Goal: Information Seeking & Learning: Learn about a topic

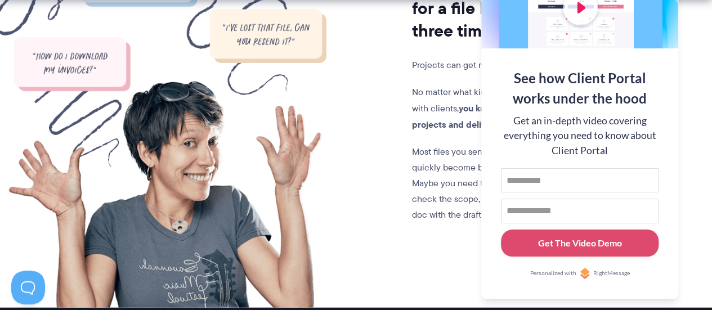
scroll to position [1238, 0]
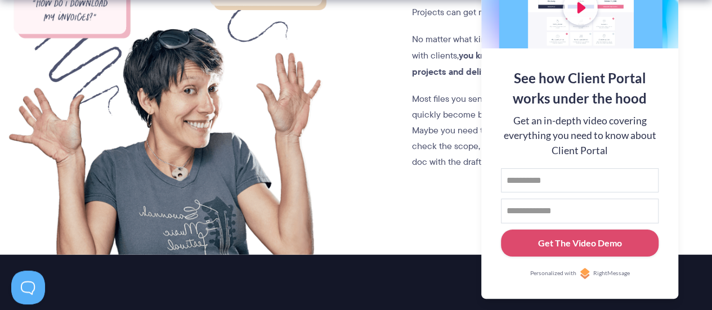
click at [559, 168] on input "First name" at bounding box center [580, 180] width 158 height 25
type input "***"
type input "**********"
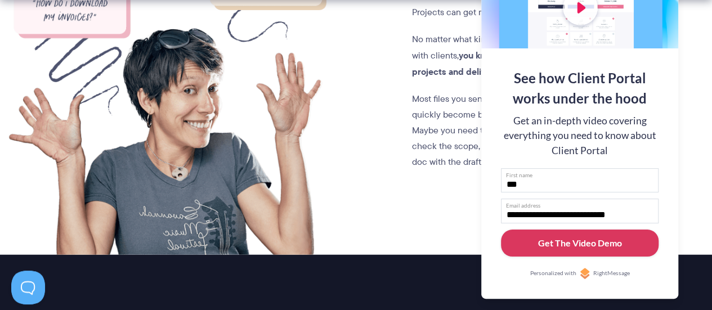
click at [573, 241] on div "Get The Video Demo" at bounding box center [580, 243] width 84 height 14
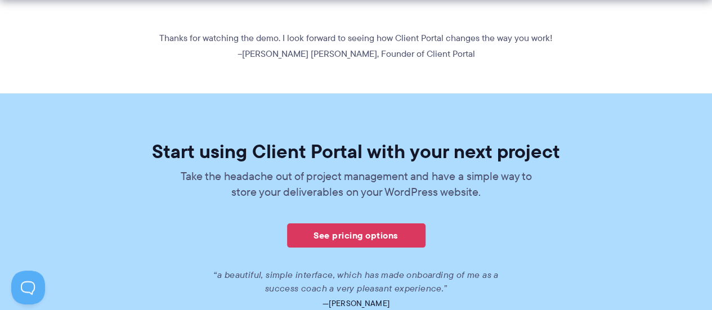
scroll to position [694, 0]
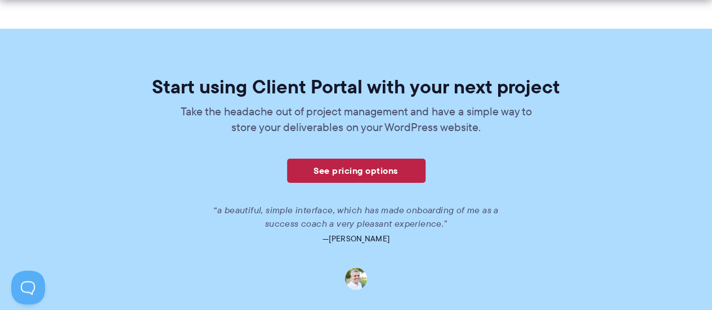
click at [345, 168] on link "See pricing options" at bounding box center [356, 171] width 138 height 24
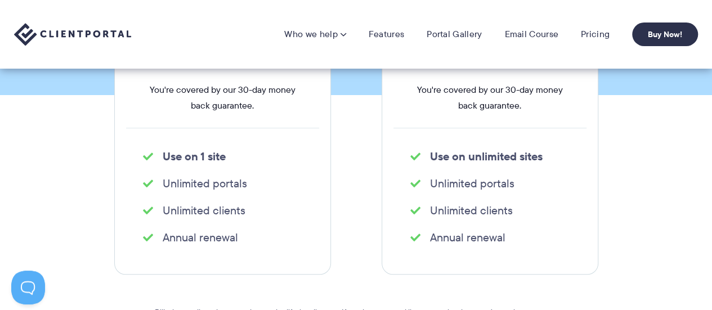
scroll to position [113, 0]
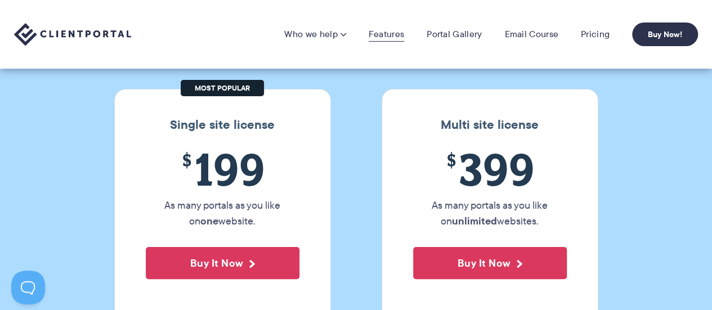
click at [377, 38] on link "Features" at bounding box center [385, 34] width 35 height 11
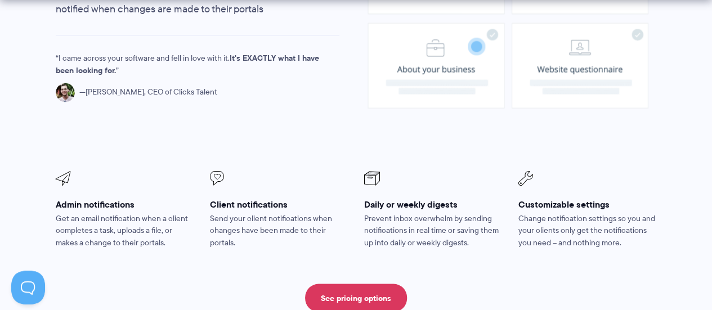
scroll to position [1013, 0]
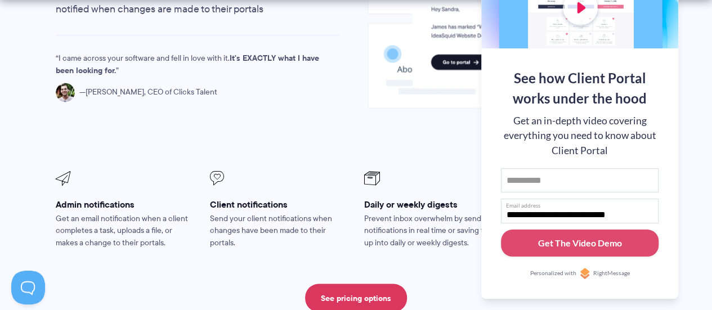
click at [687, 150] on section "Notifications Keep yourself and your clients in the loop with notifications Don…" at bounding box center [356, 106] width 712 height 484
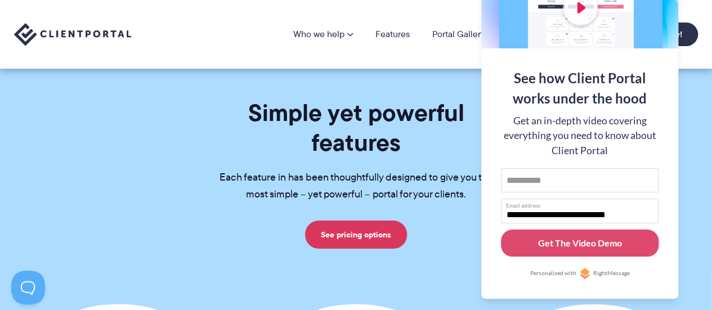
scroll to position [0, 0]
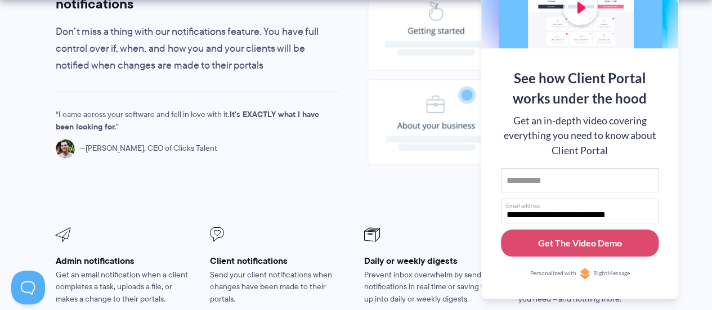
click at [347, 135] on div "Notifications Keep yourself and your clients in the loop with notifications Don…" at bounding box center [198, 76] width 304 height 239
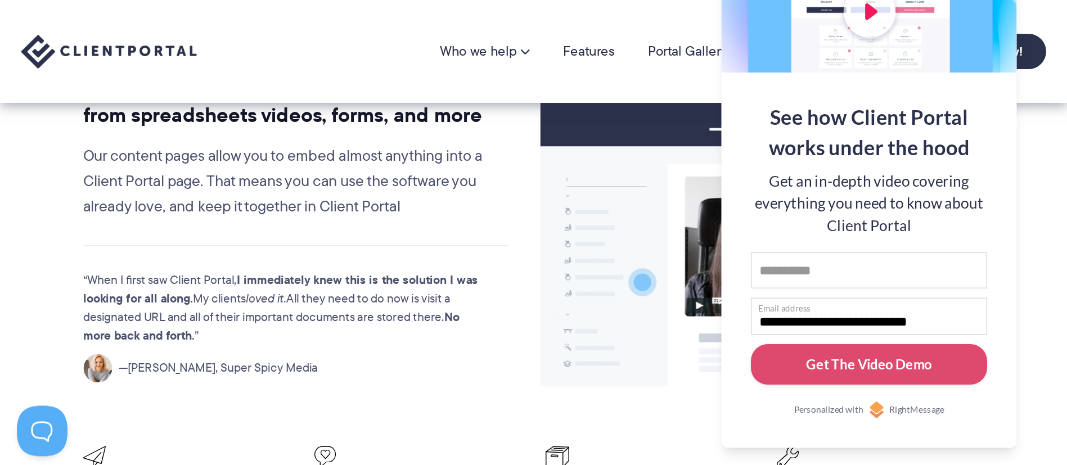
scroll to position [1294, 0]
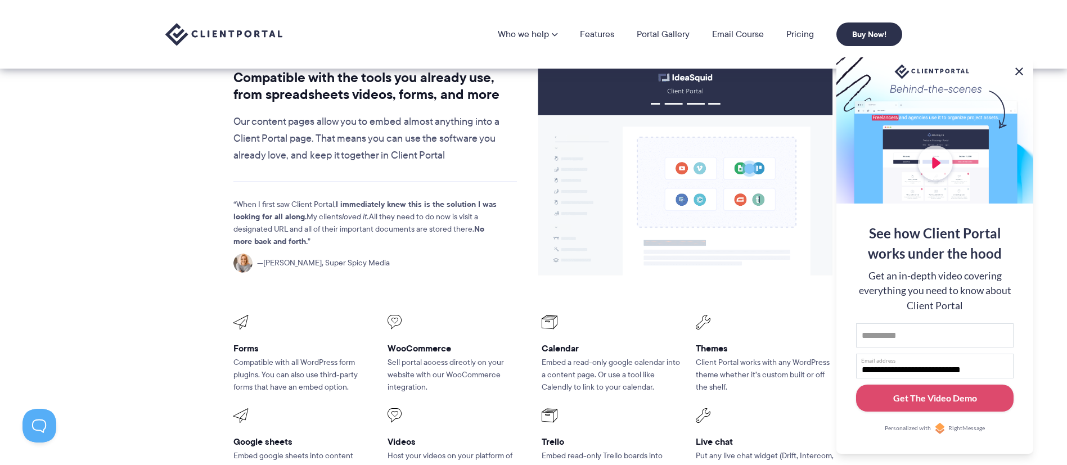
click at [711, 68] on button at bounding box center [1020, 72] width 14 height 14
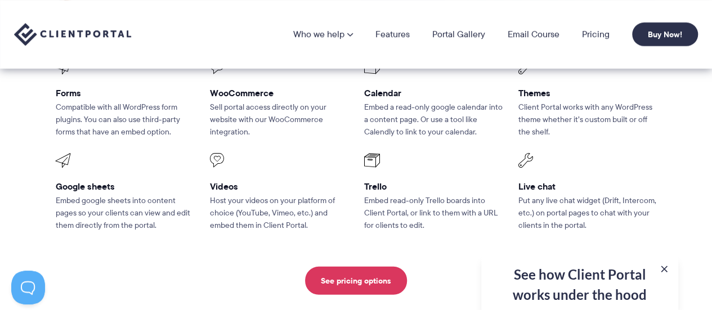
scroll to position [1406, 0]
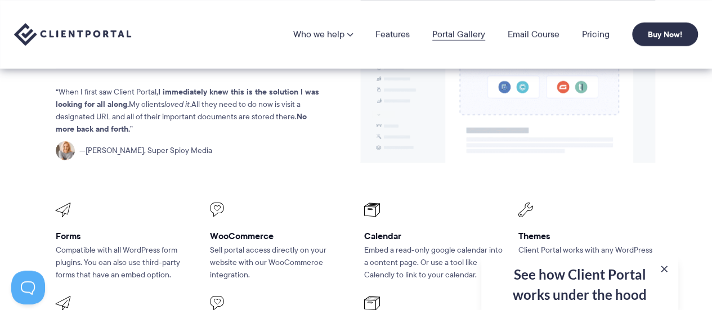
click at [461, 37] on link "Portal Gallery" at bounding box center [458, 34] width 53 height 9
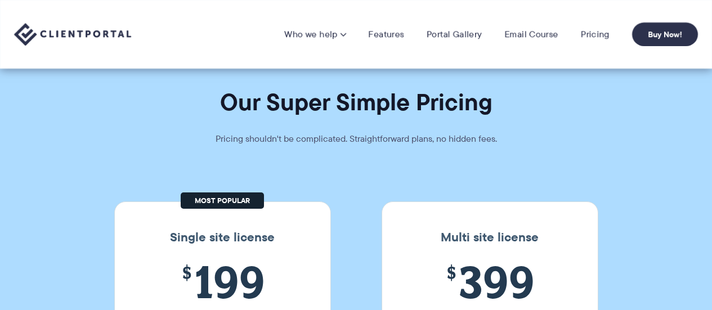
scroll to position [169, 0]
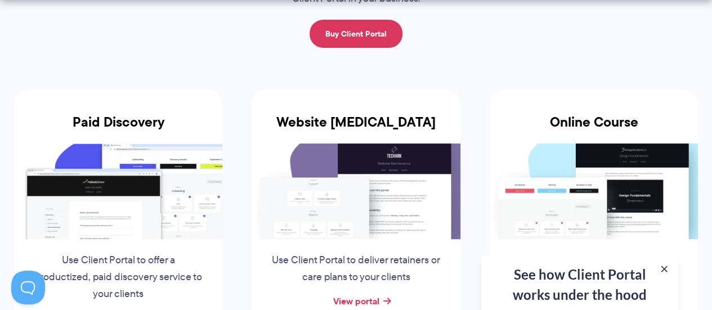
scroll to position [225, 0]
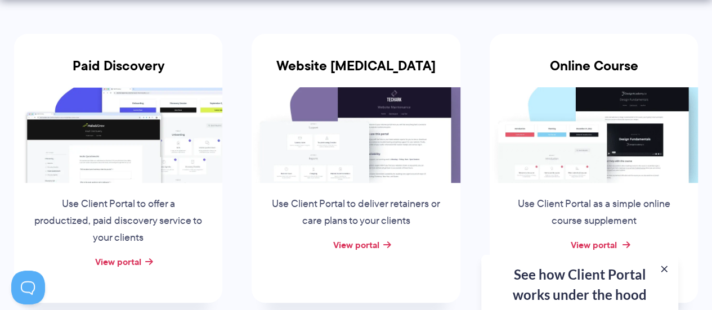
click at [584, 238] on link "View portal" at bounding box center [593, 245] width 46 height 14
click at [362, 237] on div "View portal" at bounding box center [355, 245] width 208 height 17
click at [363, 239] on link "View portal" at bounding box center [355, 245] width 46 height 14
click at [108, 255] on link "View portal" at bounding box center [118, 262] width 46 height 14
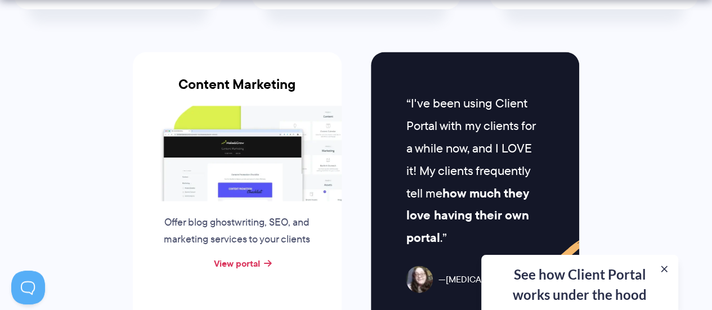
scroll to position [1181, 0]
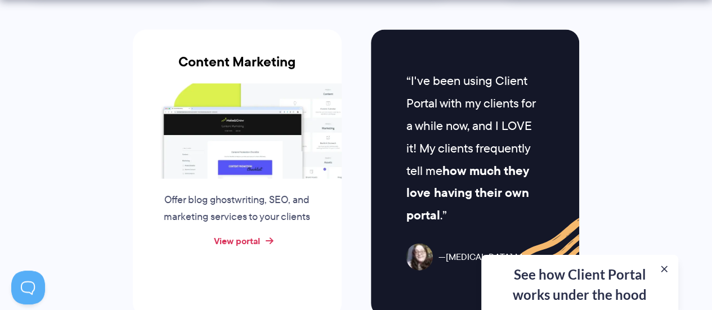
click at [244, 234] on link "View portal" at bounding box center [237, 241] width 46 height 14
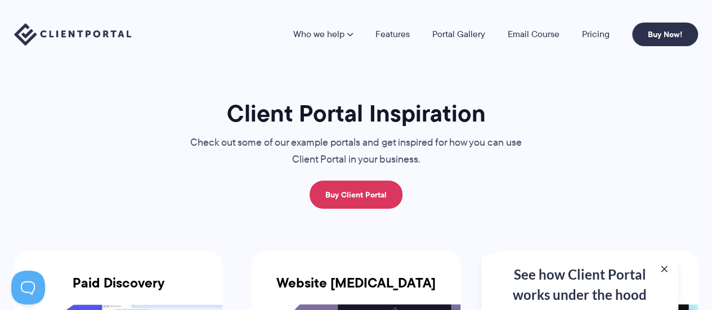
scroll to position [0, 0]
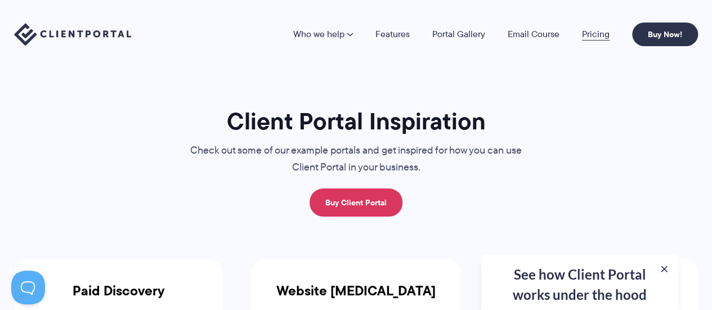
click at [594, 34] on link "Pricing" at bounding box center [596, 34] width 28 height 9
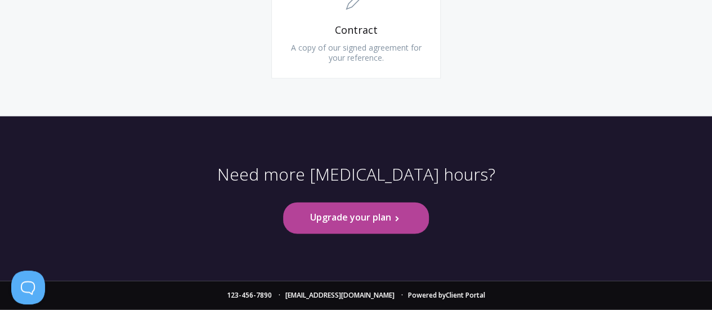
scroll to position [1013, 0]
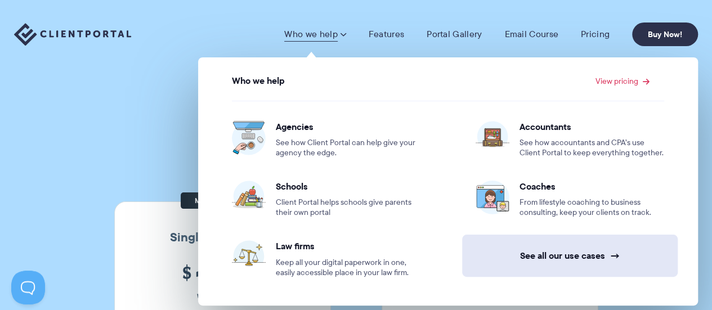
click at [611, 256] on span "→" at bounding box center [614, 256] width 10 height 12
click at [563, 250] on link "See all our use cases →" at bounding box center [569, 256] width 215 height 42
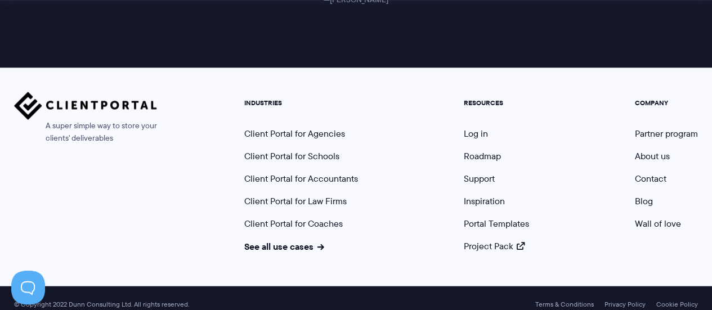
scroll to position [1162, 0]
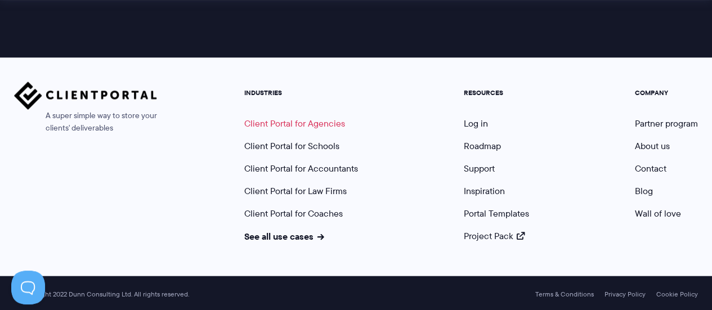
click at [320, 125] on link "Client Portal for Agencies" at bounding box center [294, 123] width 101 height 13
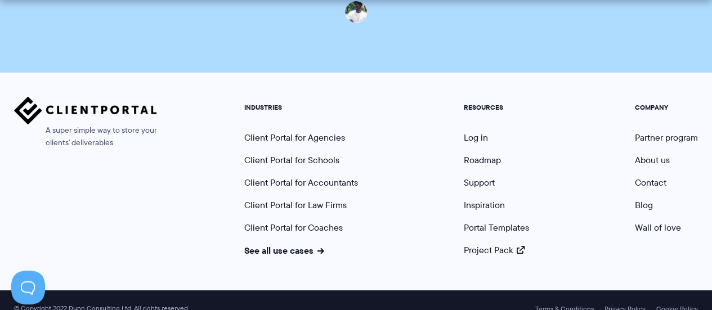
scroll to position [2798, 0]
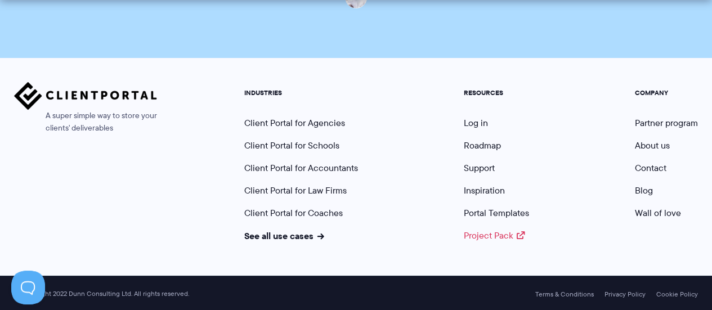
click at [487, 237] on link "Project Pack" at bounding box center [494, 235] width 61 height 13
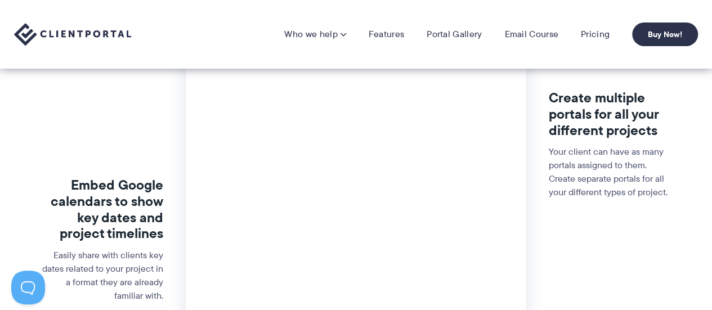
scroll to position [267, 0]
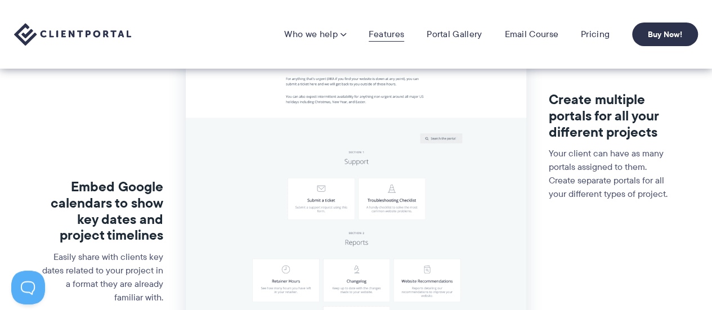
click at [383, 34] on link "Features" at bounding box center [385, 34] width 35 height 11
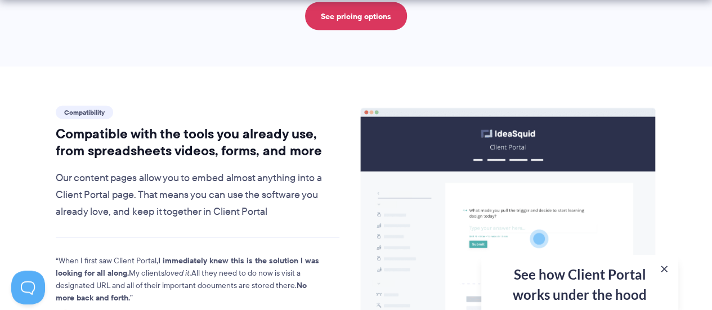
scroll to position [1294, 0]
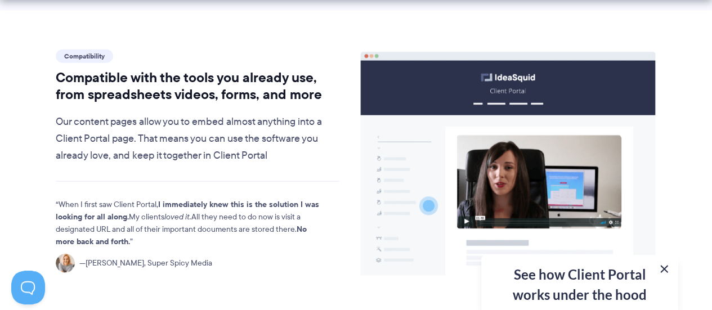
click at [662, 270] on button at bounding box center [664, 269] width 14 height 14
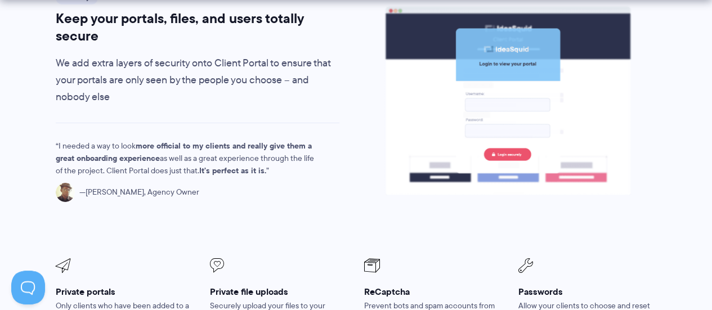
scroll to position [1969, 0]
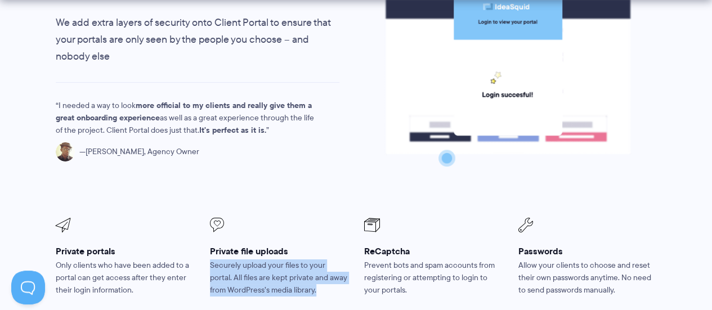
drag, startPoint x: 209, startPoint y: 231, endPoint x: 312, endPoint y: 260, distance: 106.3
click at [312, 260] on p "Securely upload your files to your portal. All files are kept private and away …" at bounding box center [279, 277] width 138 height 37
click at [312, 259] on p "Securely upload your files to your portal. All files are kept private and away …" at bounding box center [279, 277] width 138 height 37
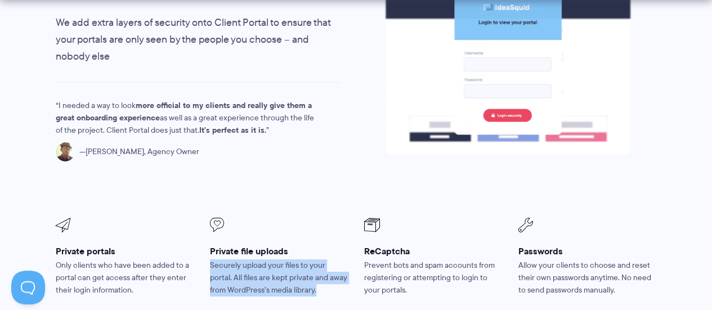
drag, startPoint x: 207, startPoint y: 228, endPoint x: 331, endPoint y: 257, distance: 127.6
click at [331, 257] on li "Private file uploads Securely upload your files to your portal. All files are k…" at bounding box center [279, 257] width 154 height 94
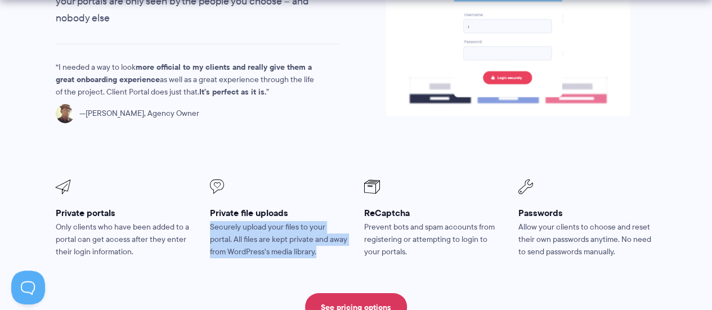
scroll to position [2025, 0]
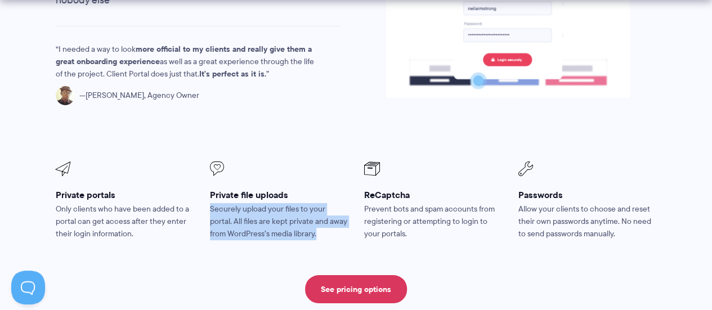
click at [253, 203] on p "Securely upload your files to your portal. All files are kept private and away …" at bounding box center [279, 221] width 138 height 37
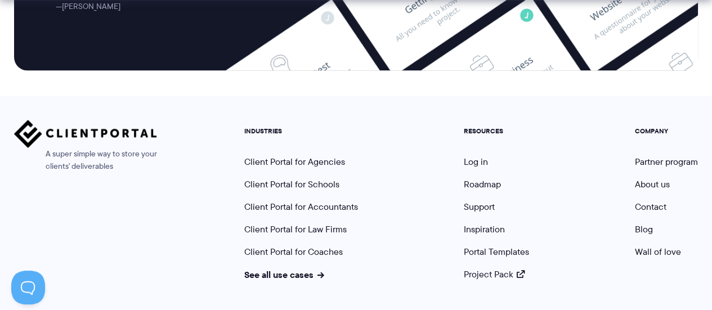
scroll to position [3153, 0]
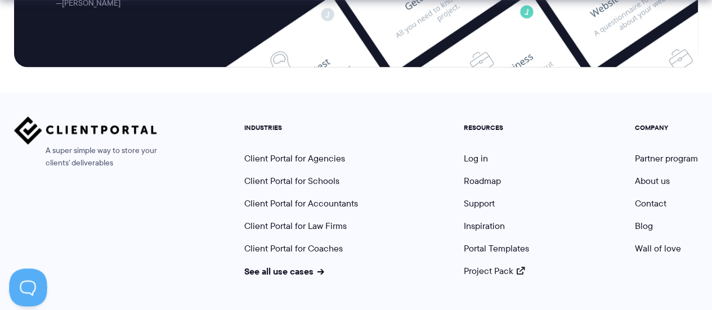
click at [33, 281] on button at bounding box center [26, 285] width 34 height 34
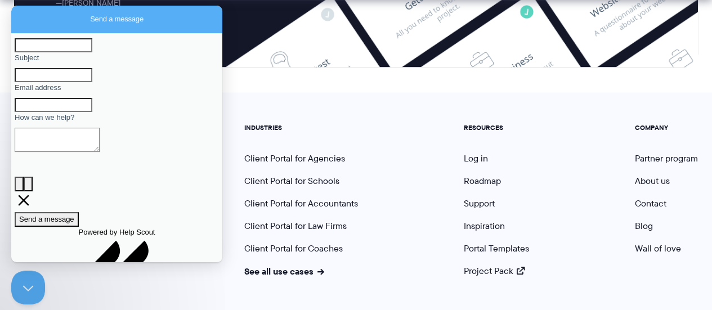
scroll to position [0, 0]
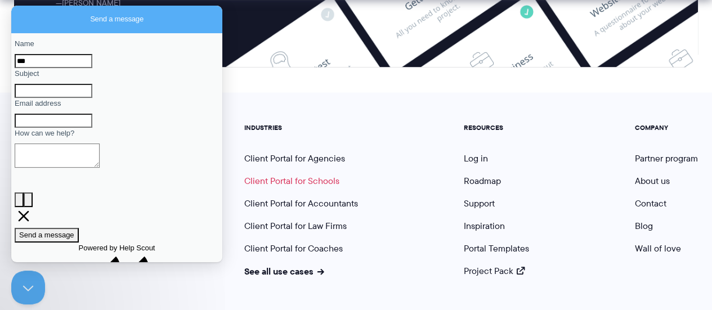
type input "***"
type input "**********"
click at [92, 128] on input "*" at bounding box center [54, 121] width 78 height 15
type input "**********"
click at [88, 168] on textarea "How can we help?" at bounding box center [57, 155] width 85 height 24
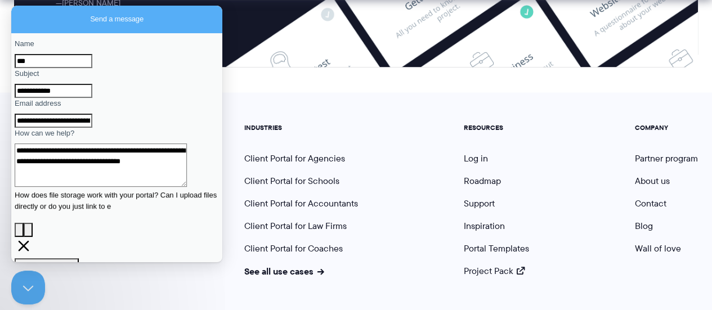
scroll to position [3, 0]
type textarea "**********"
click at [74, 261] on span "Send a message" at bounding box center [46, 265] width 55 height 8
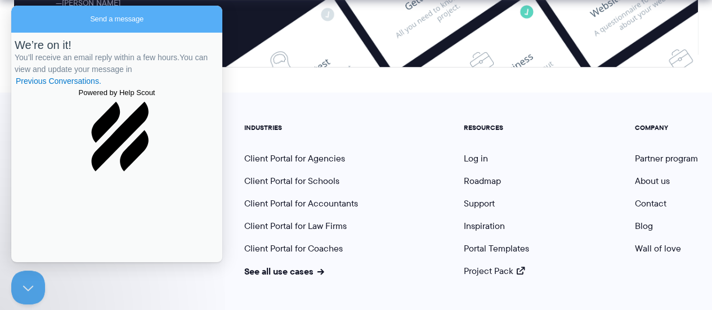
click at [350, 92] on div "A super simple way to store your clients' deliverables INDUSTRIES Client Portal…" at bounding box center [356, 201] width 712 height 218
click at [644, 219] on link "Blog" at bounding box center [644, 225] width 18 height 13
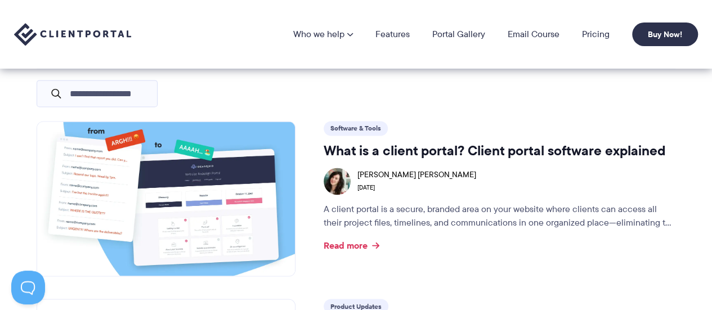
scroll to position [731, 0]
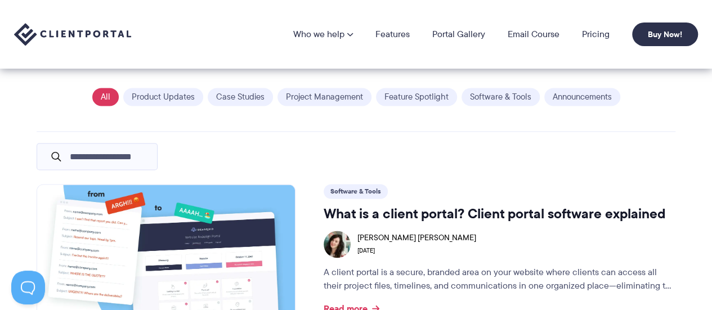
click at [114, 154] on input "text" at bounding box center [106, 156] width 90 height 23
type input "*********"
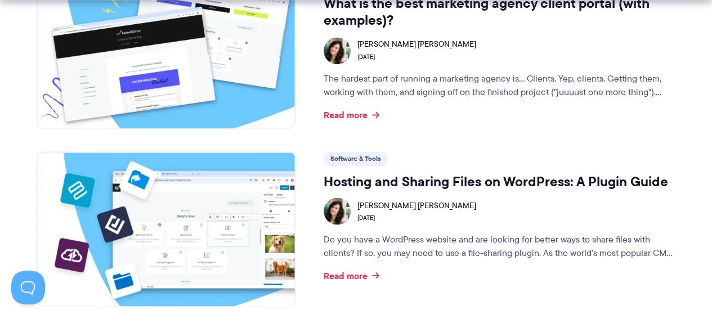
scroll to position [956, 0]
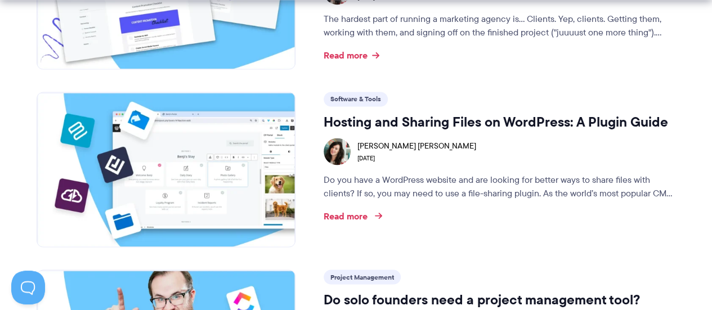
click at [356, 211] on link "Read more" at bounding box center [351, 215] width 56 height 9
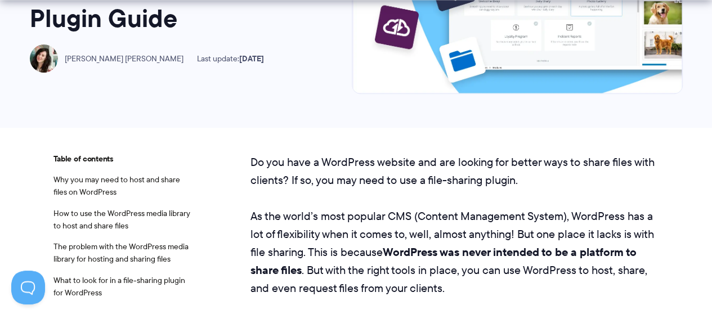
scroll to position [225, 0]
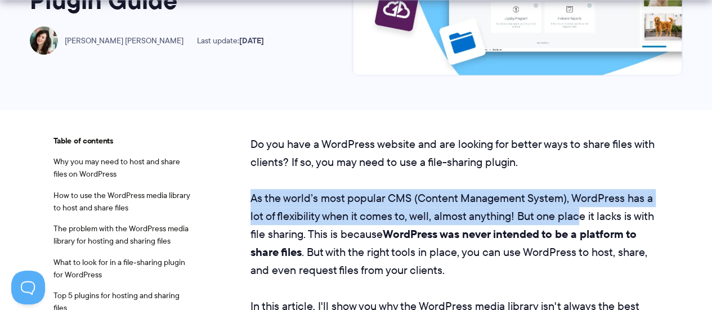
drag, startPoint x: 248, startPoint y: 201, endPoint x: 576, endPoint y: 219, distance: 329.0
click at [576, 219] on p "As the world’s most popular CMS (Content Management System), WordPress has a lo…" at bounding box center [454, 234] width 408 height 90
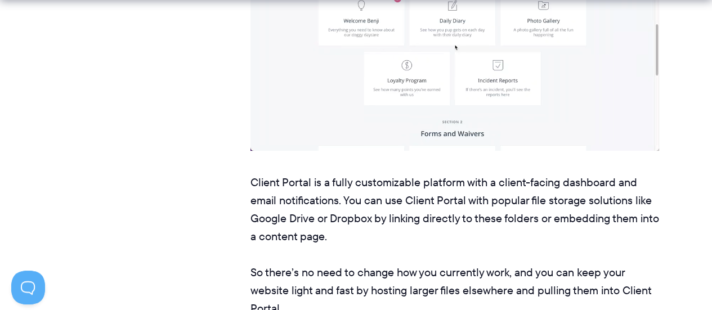
scroll to position [4500, 0]
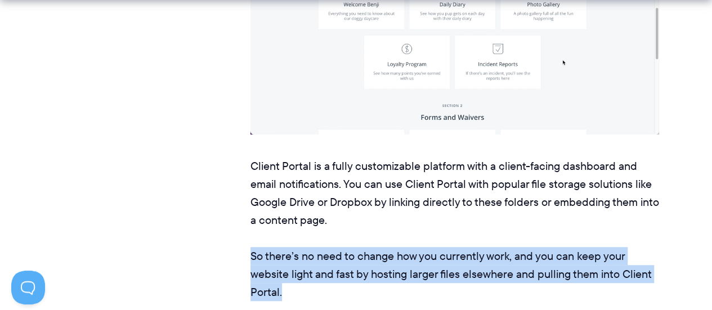
drag, startPoint x: 302, startPoint y: 257, endPoint x: 250, endPoint y: 221, distance: 63.5
click at [250, 247] on p "So there’s no need to change how you currently work, and you can keep your webs…" at bounding box center [454, 274] width 408 height 54
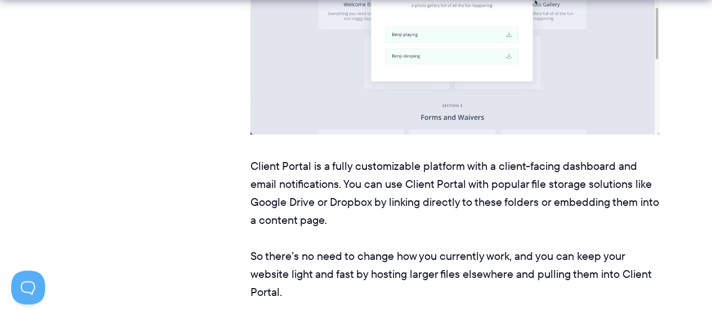
click at [452, 191] on p "Client Portal is a fully customizable platform with a client-facing dashboard a…" at bounding box center [454, 193] width 408 height 72
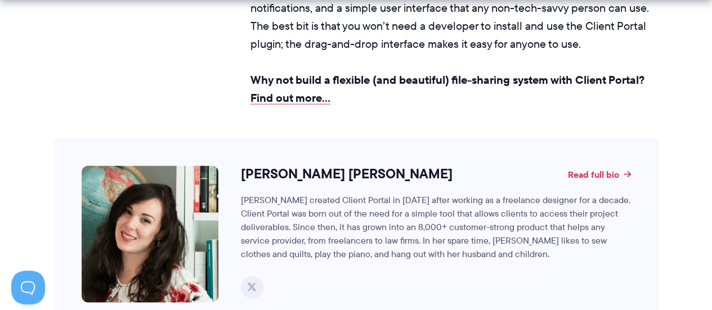
scroll to position [11869, 0]
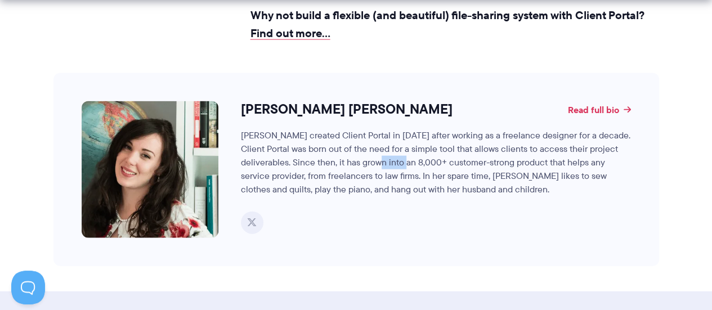
drag, startPoint x: 363, startPoint y: 133, endPoint x: 391, endPoint y: 139, distance: 28.7
click at [391, 139] on div "Laura created Client Portal in 2016 after working as a freelance designer for a…" at bounding box center [436, 163] width 390 height 68
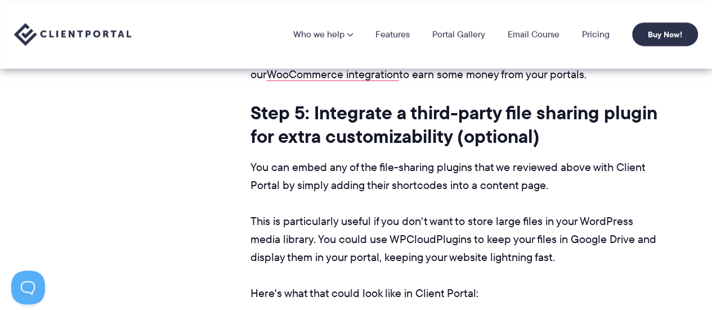
scroll to position [10744, 0]
